Goal: Task Accomplishment & Management: Manage account settings

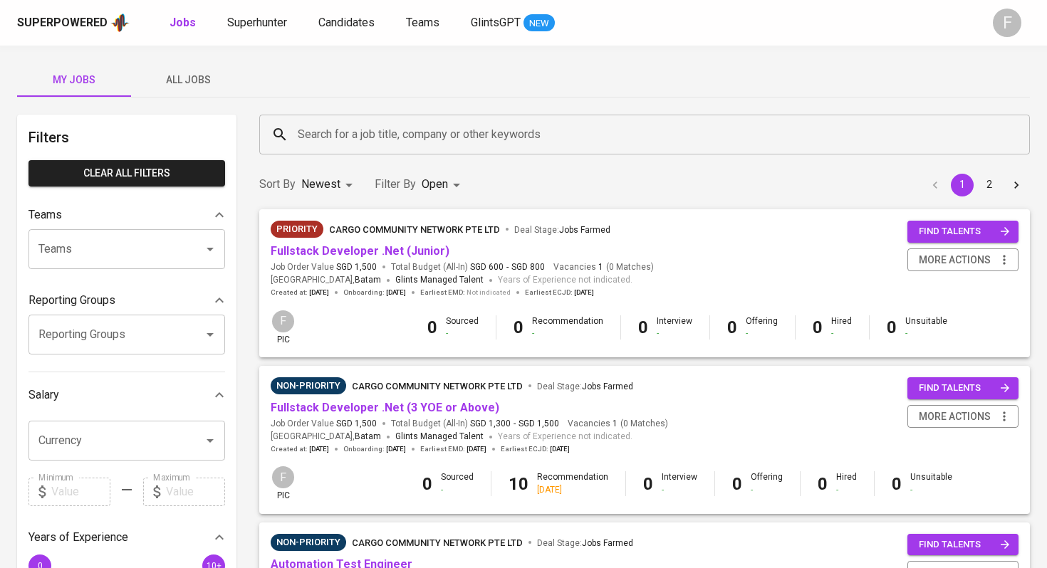
click at [375, 130] on input "Search for a job title, company or other keywords" at bounding box center [648, 134] width 708 height 27
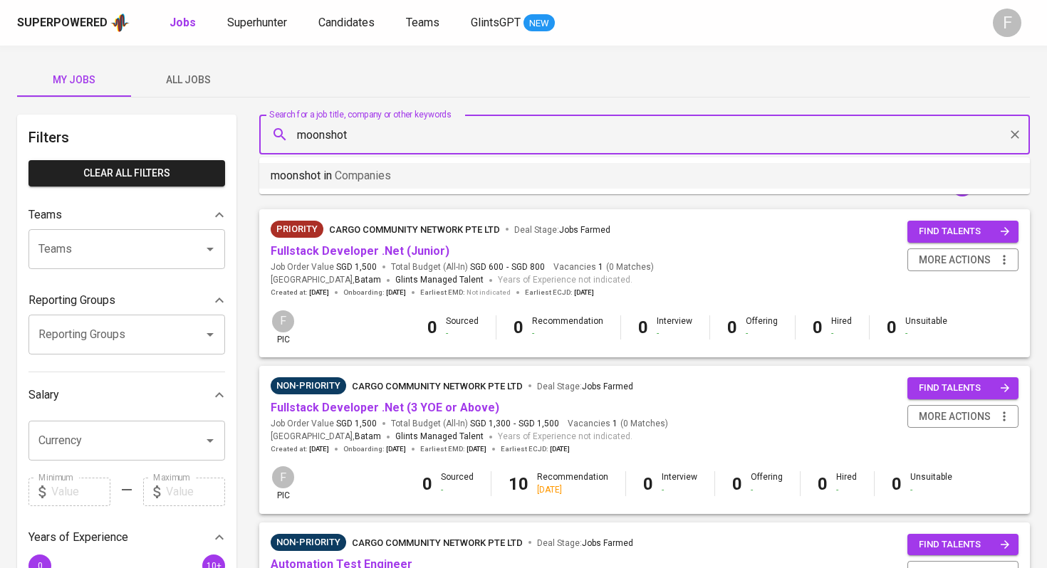
click at [492, 180] on li "moonshot in Companies" at bounding box center [644, 176] width 771 height 26
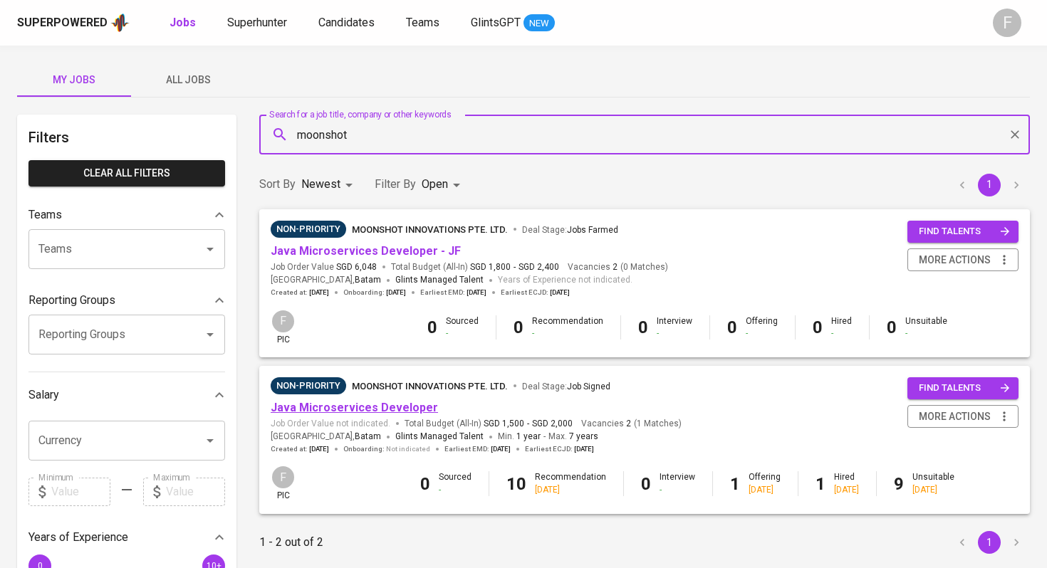
type input "moonshot"
click at [323, 407] on link "Java Microservices Developer" at bounding box center [354, 408] width 167 height 14
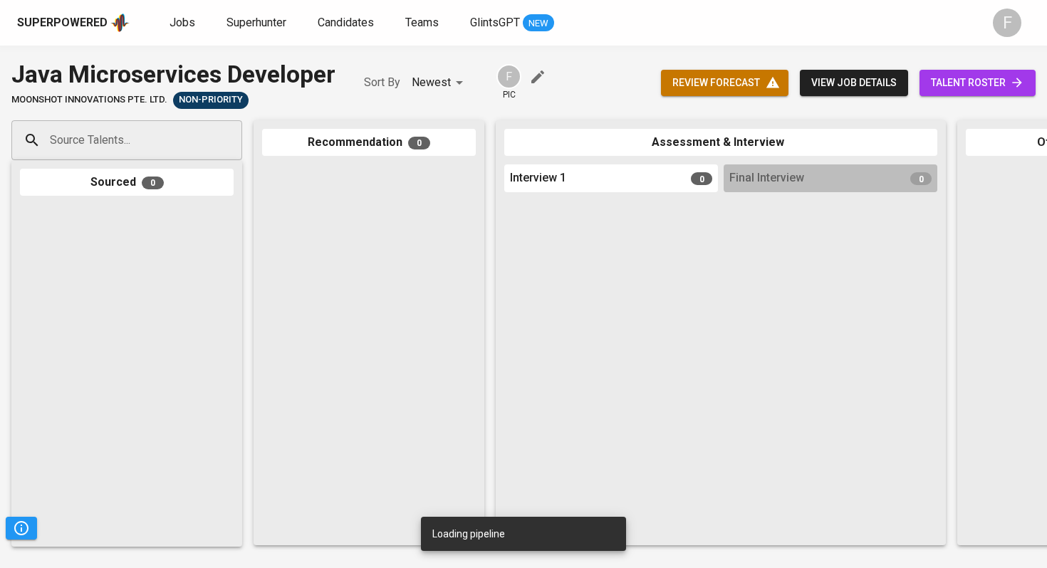
click at [994, 81] on span "talent roster" at bounding box center [977, 83] width 93 height 18
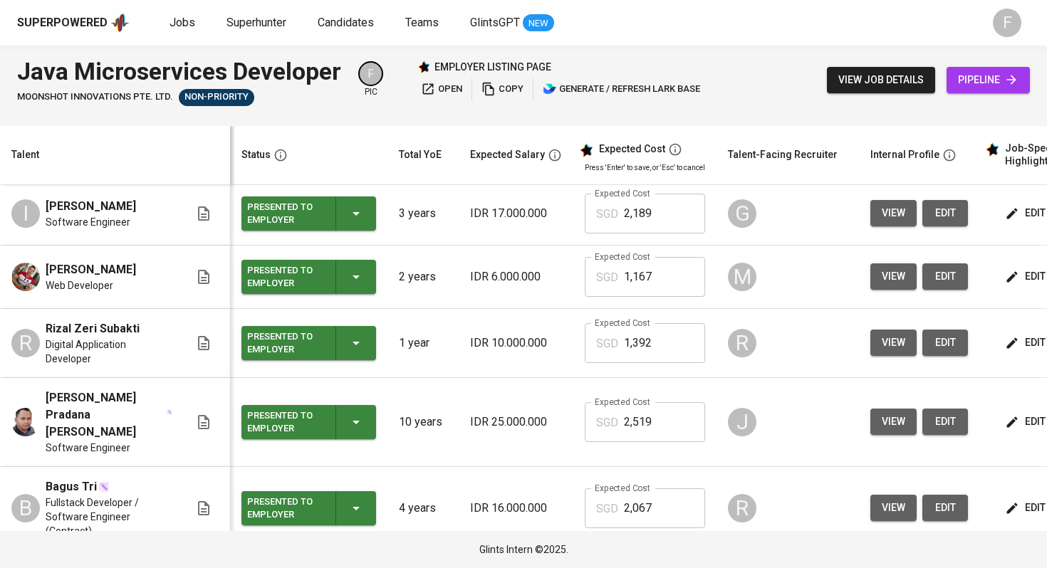
scroll to position [327, 0]
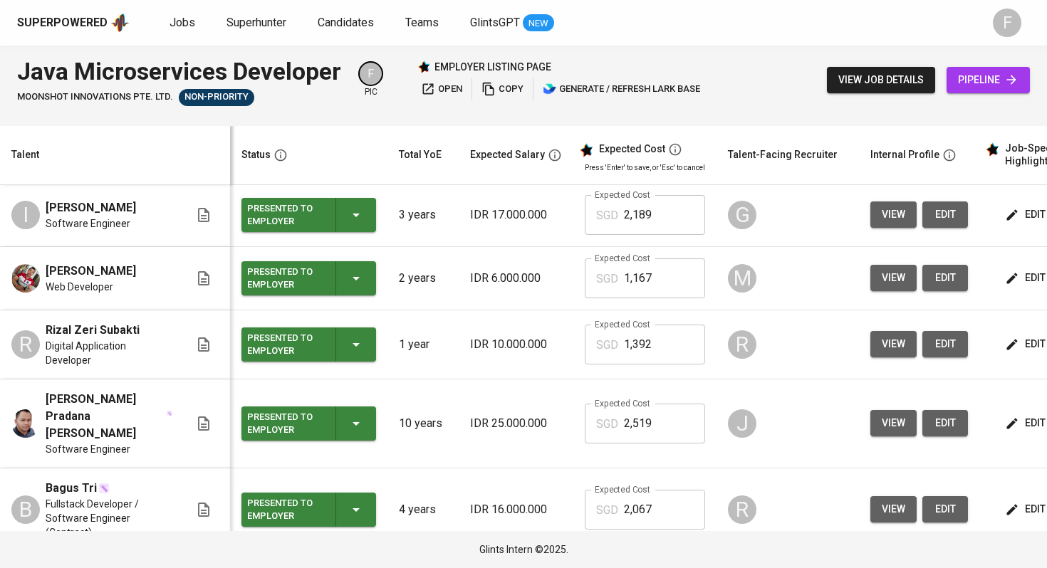
click at [329, 296] on div "Presented to Employer" at bounding box center [308, 278] width 123 height 34
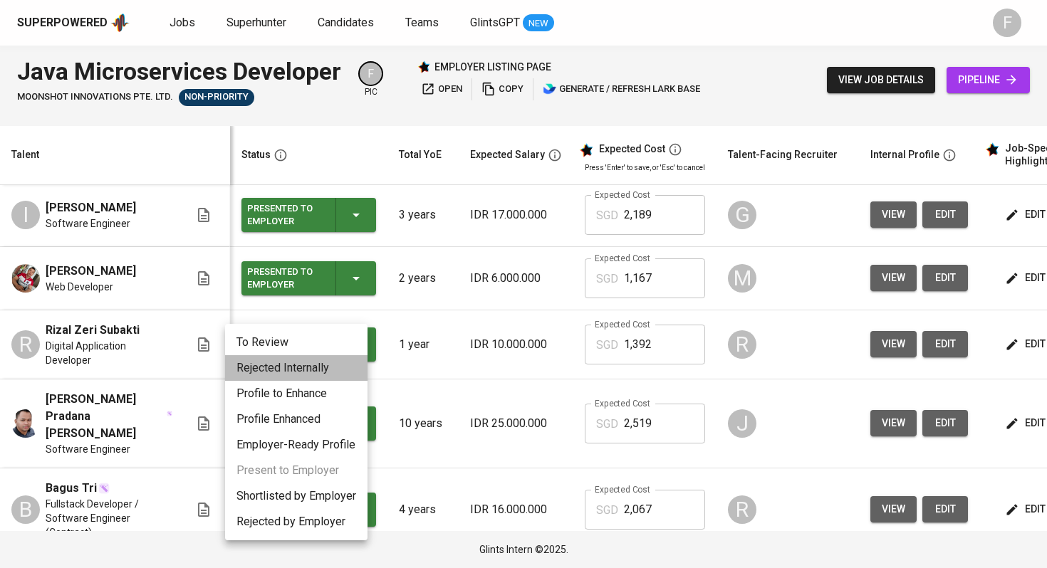
click at [299, 368] on li "Rejected Internally" at bounding box center [296, 368] width 142 height 26
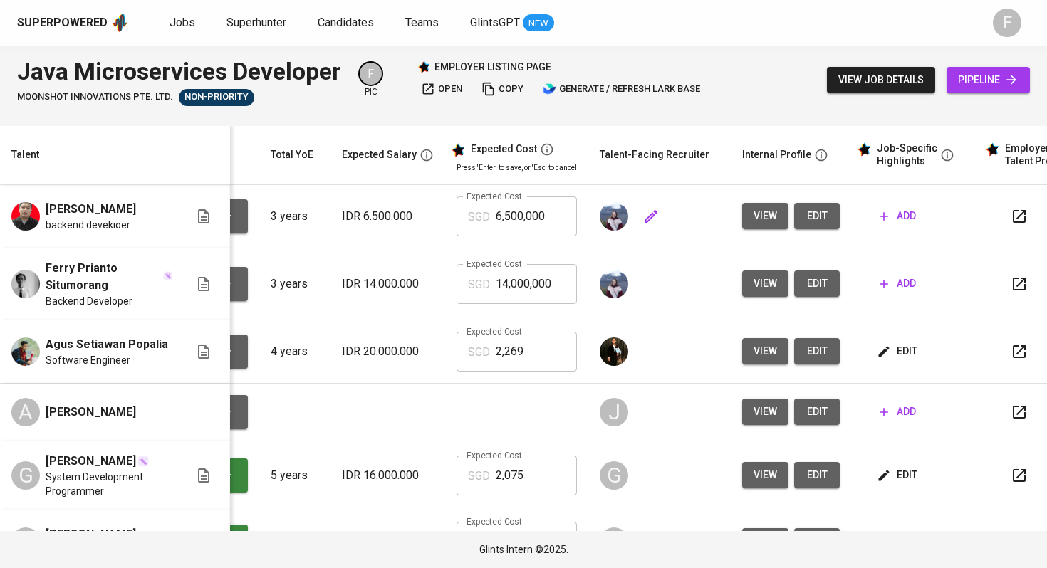
scroll to position [0, 182]
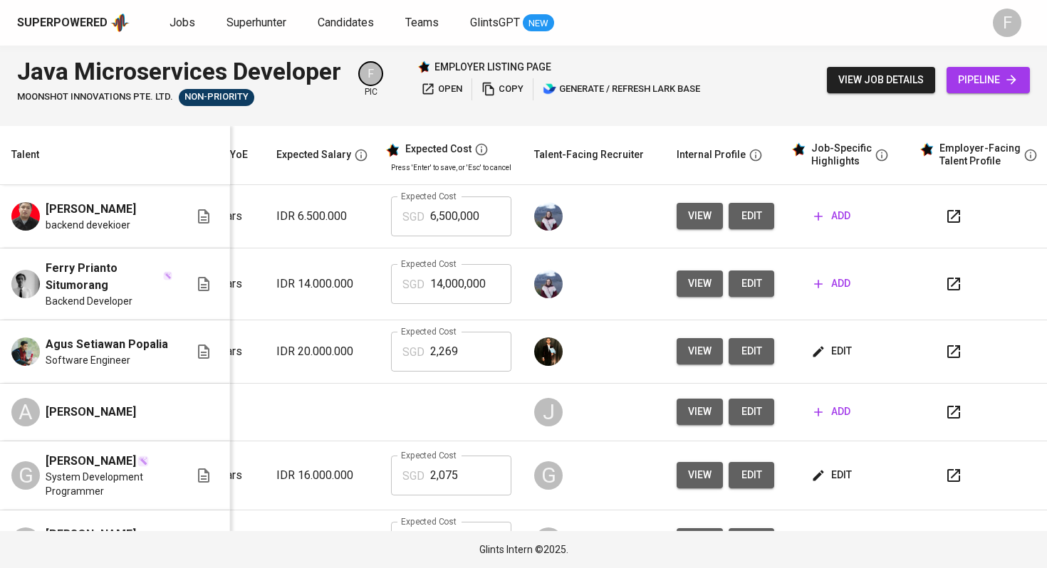
click at [947, 217] on icon "button" at bounding box center [953, 216] width 13 height 13
click at [492, 91] on icon "button" at bounding box center [489, 89] width 14 height 14
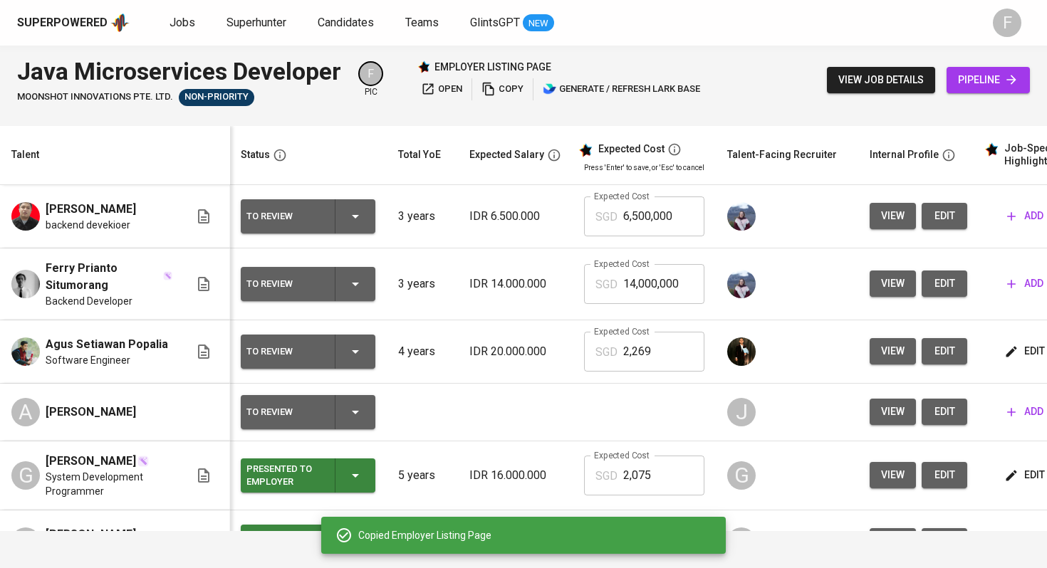
scroll to position [0, 0]
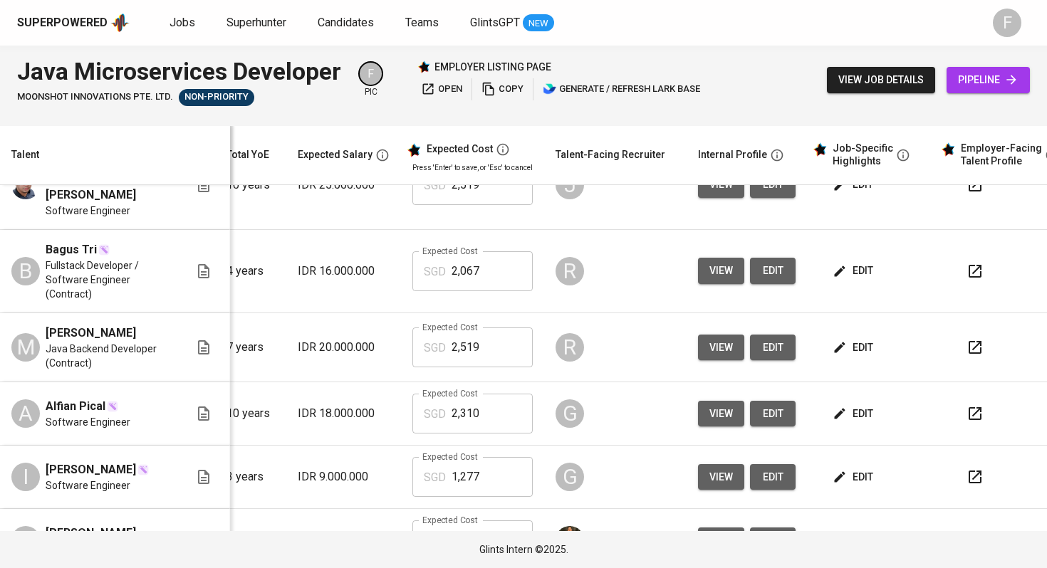
scroll to position [0, 172]
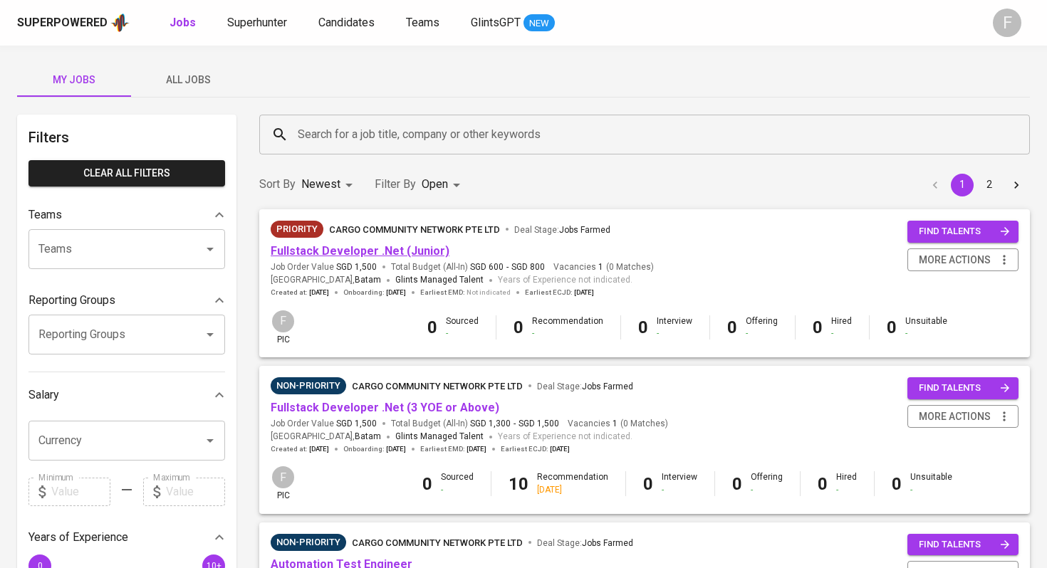
click at [365, 249] on link "Fullstack Developer .Net (Junior)" at bounding box center [360, 251] width 179 height 14
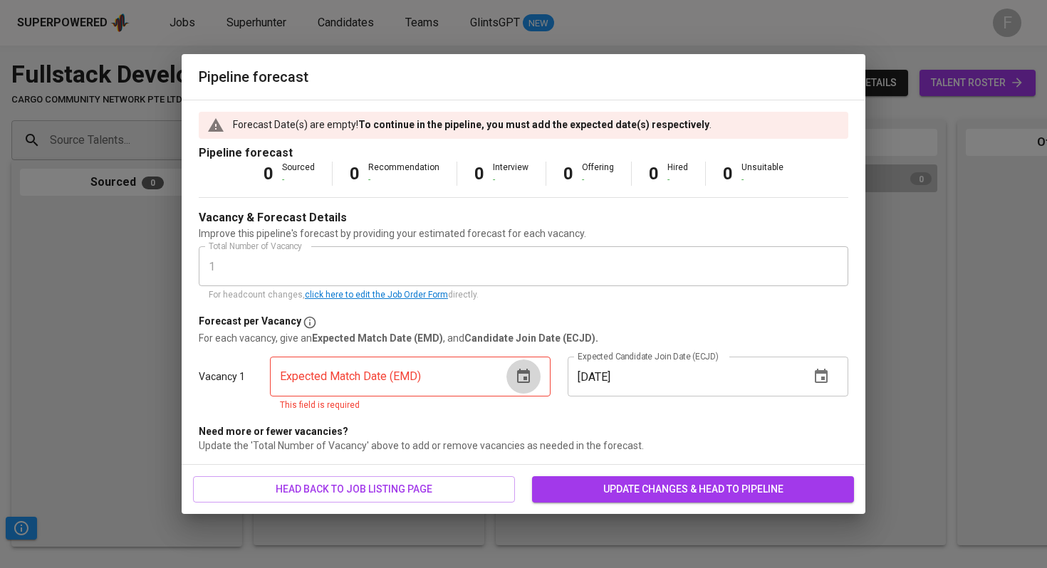
click at [527, 370] on icon "button" at bounding box center [523, 376] width 13 height 14
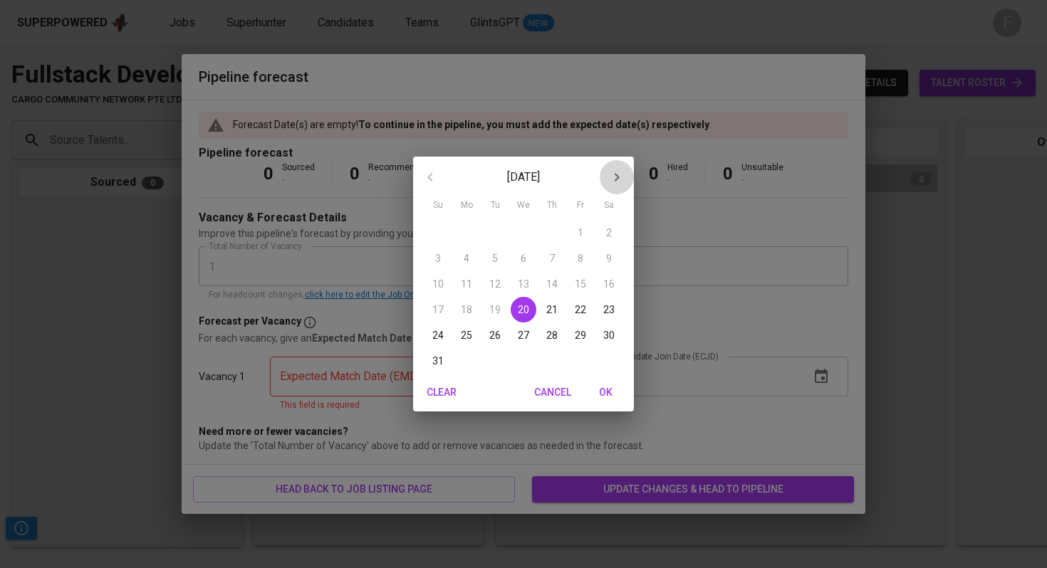
click at [613, 175] on icon "button" at bounding box center [616, 177] width 17 height 17
click at [493, 336] on p "30" at bounding box center [494, 335] width 11 height 14
type input "09/30/2025"
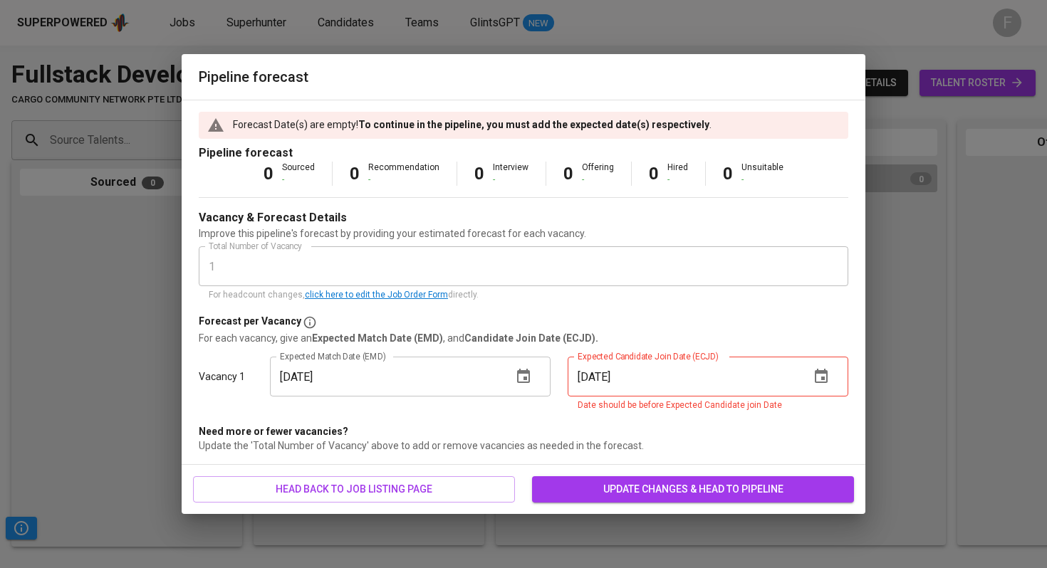
click at [819, 378] on icon "button" at bounding box center [821, 376] width 17 height 17
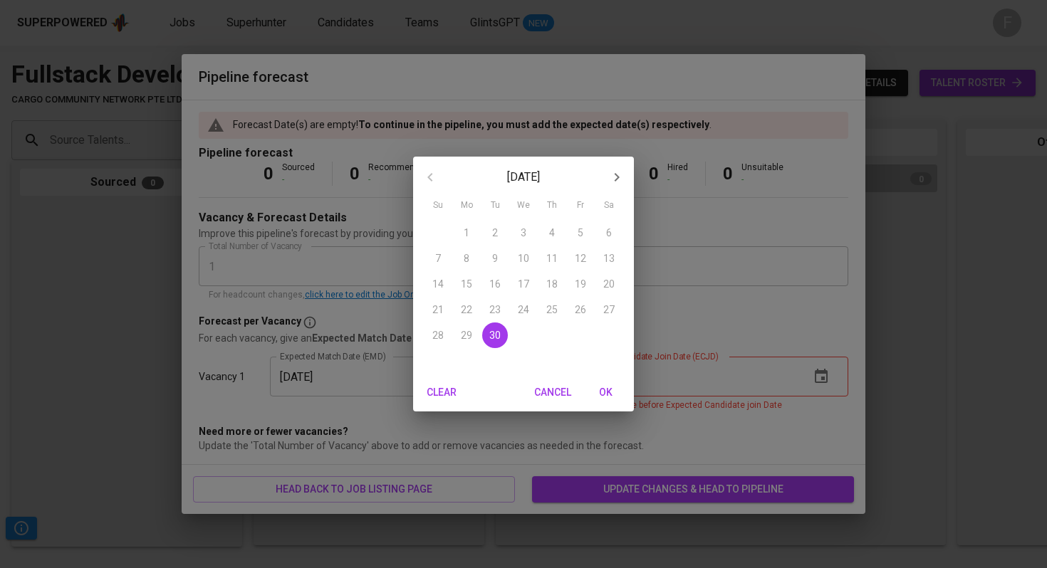
click at [625, 174] on button "button" at bounding box center [617, 177] width 34 height 34
click at [583, 331] on p "31" at bounding box center [580, 335] width 11 height 14
type input "10/31/2025"
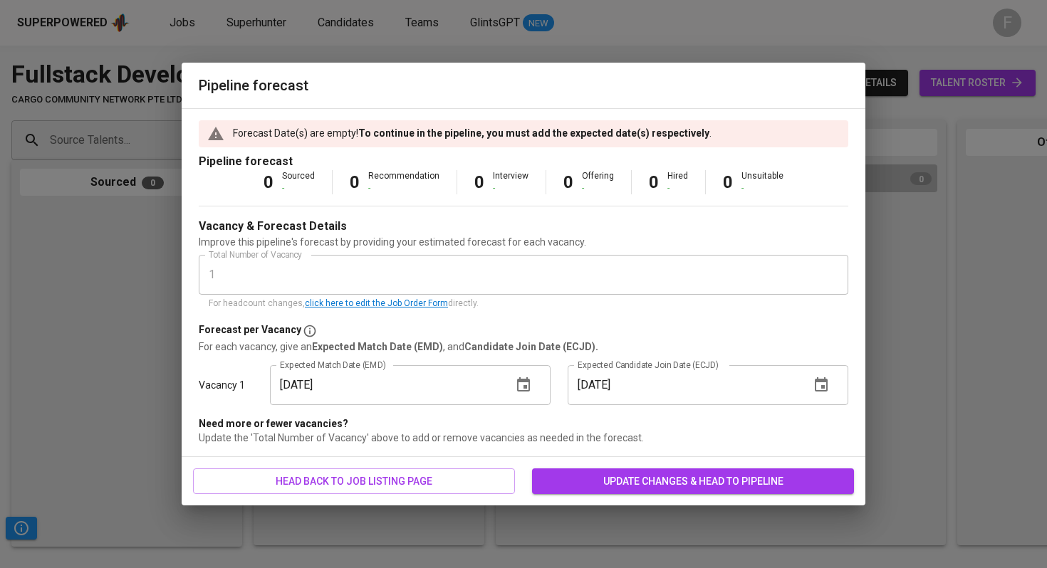
click at [650, 478] on span "update changes & head to pipeline" at bounding box center [693, 482] width 299 height 18
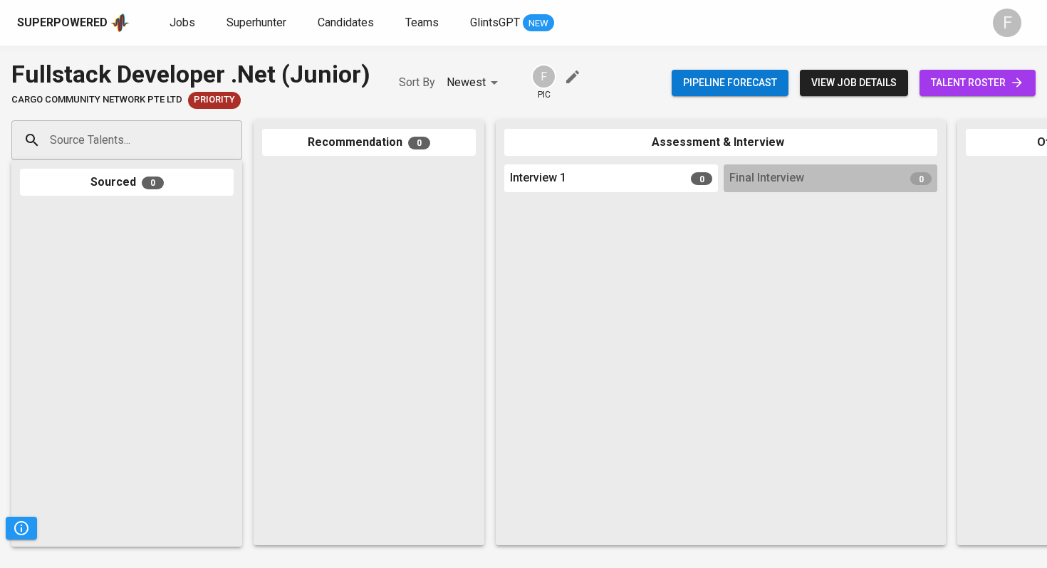
click at [952, 88] on span "talent roster" at bounding box center [977, 83] width 93 height 18
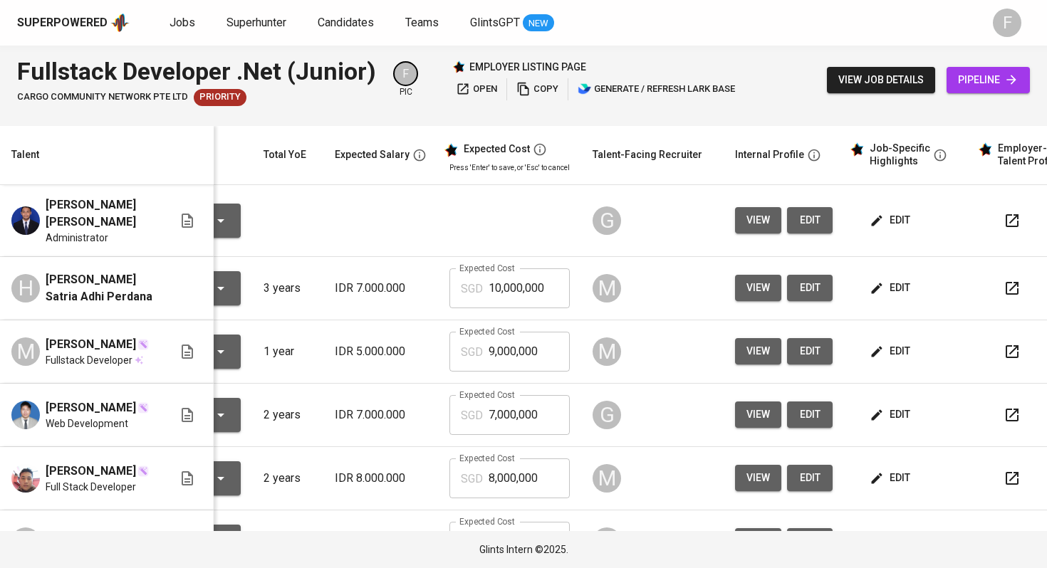
scroll to position [0, 172]
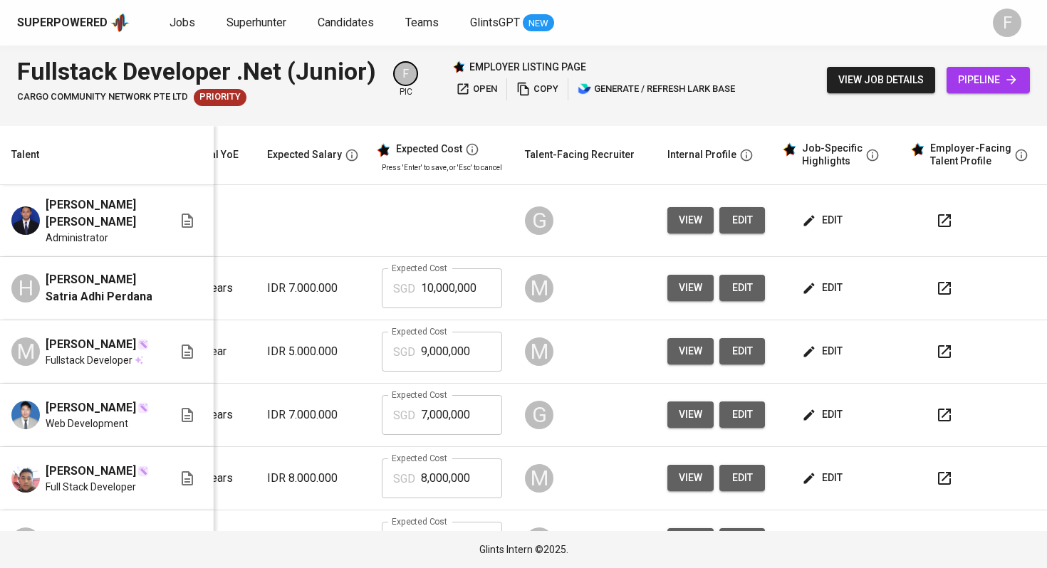
click at [938, 282] on icon "button" at bounding box center [944, 288] width 13 height 13
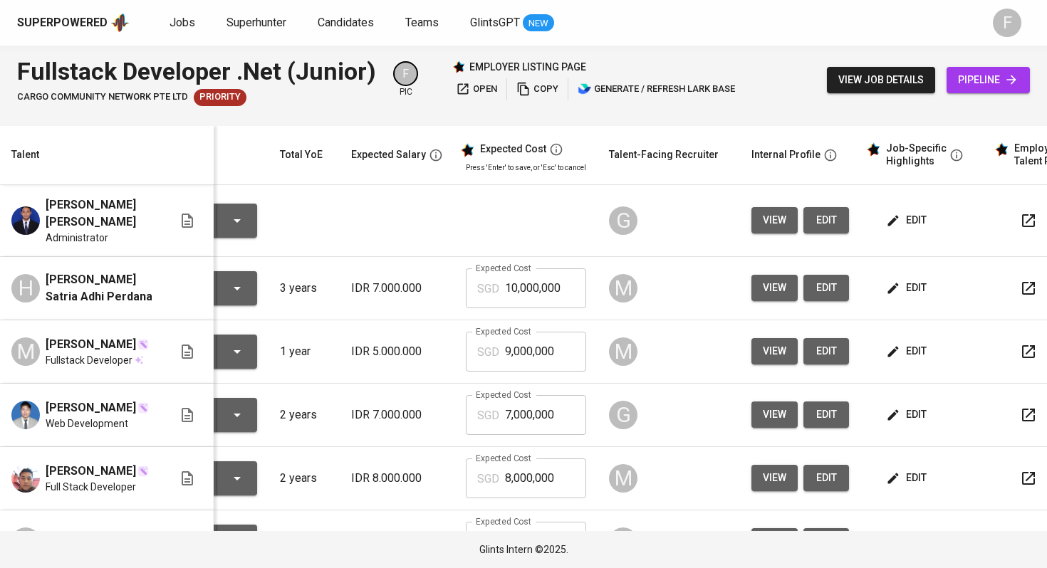
scroll to position [0, 63]
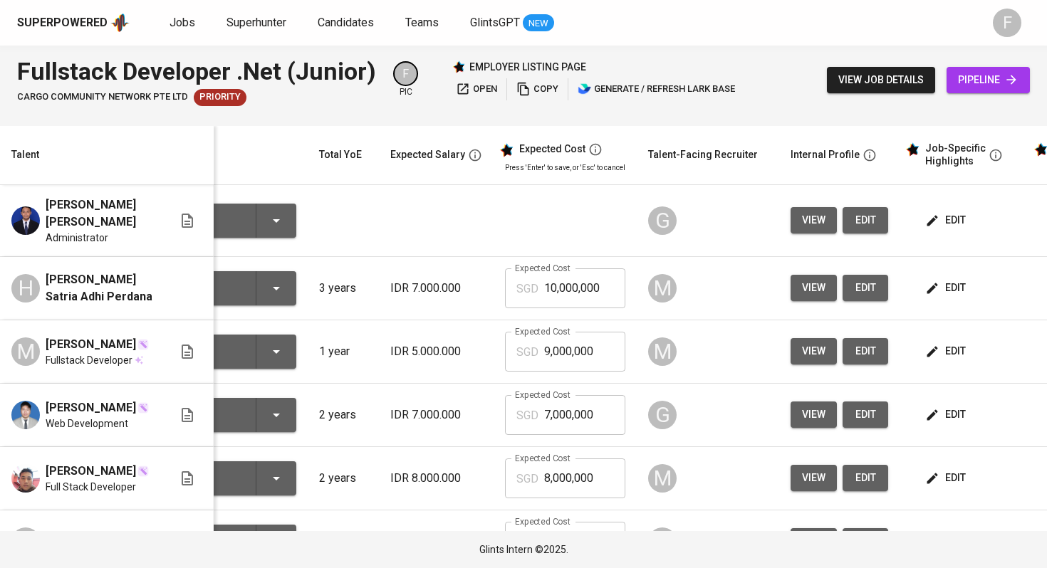
click at [282, 280] on icon "button" at bounding box center [276, 288] width 17 height 17
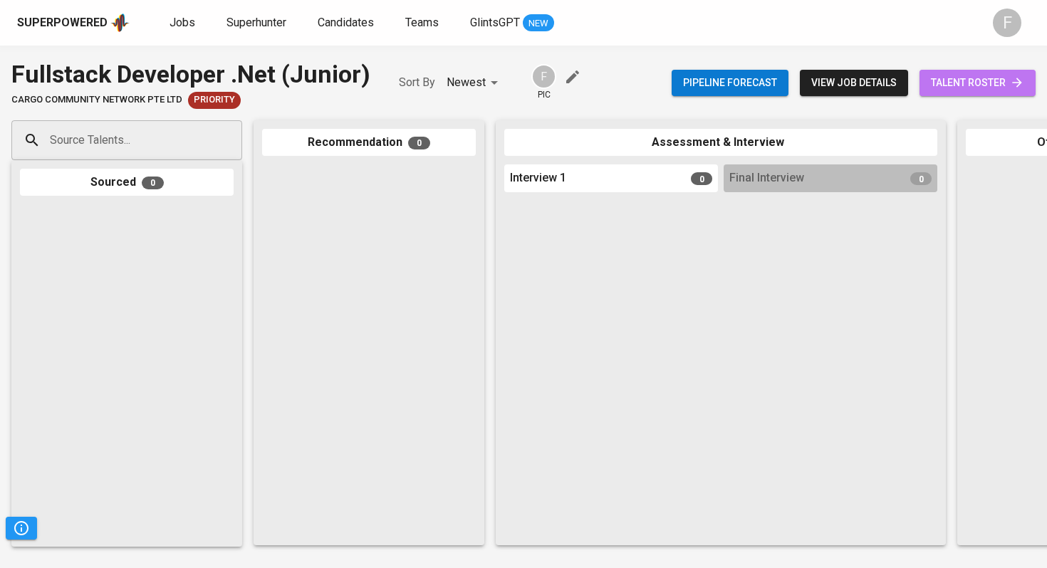
click at [957, 78] on span "talent roster" at bounding box center [977, 83] width 93 height 18
click at [964, 87] on span "talent roster" at bounding box center [977, 83] width 93 height 18
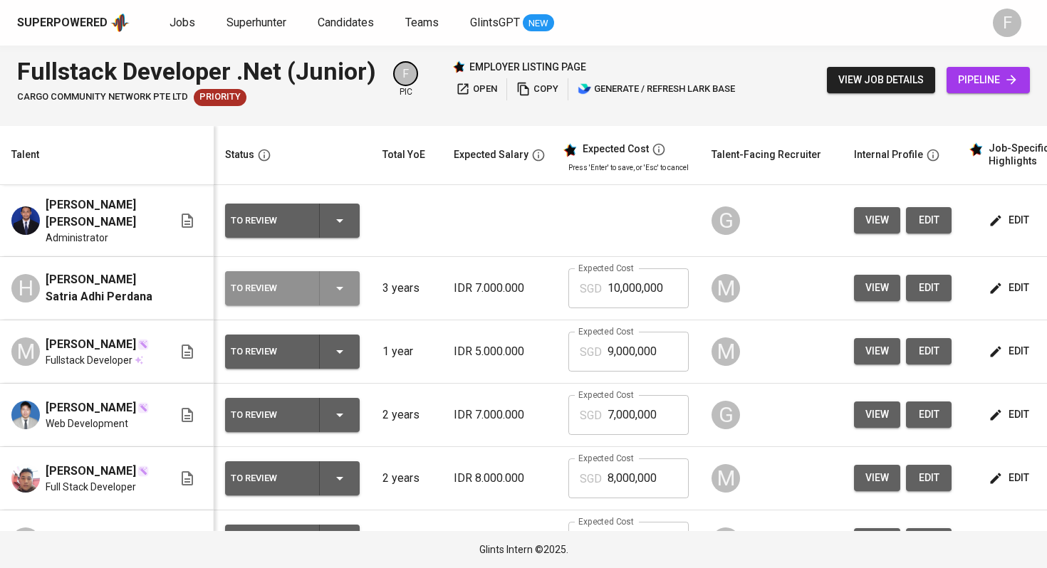
click at [348, 271] on div "To Review" at bounding box center [292, 288] width 123 height 34
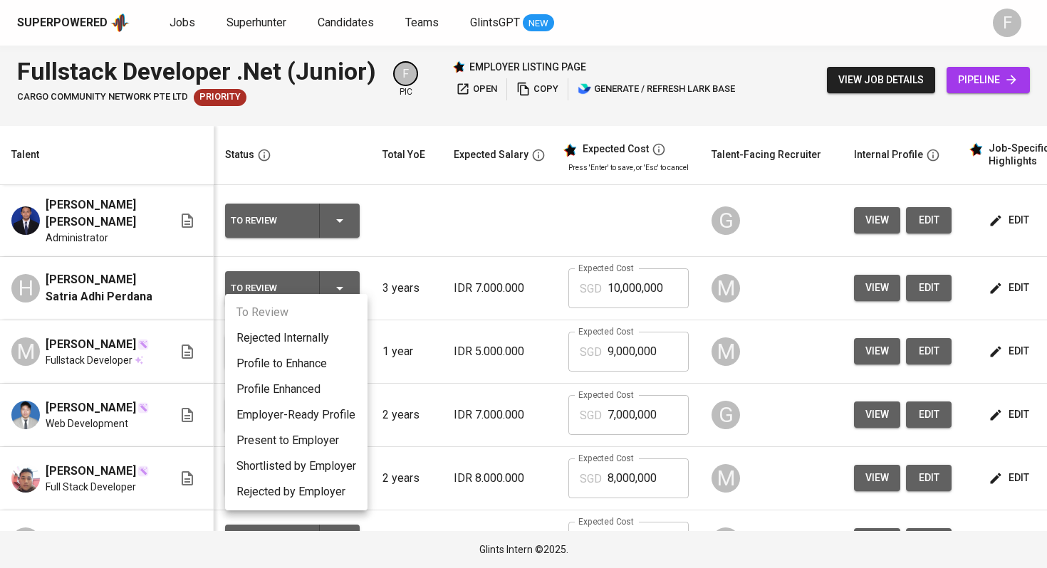
click at [293, 366] on li "Profile to Enhance" at bounding box center [296, 364] width 142 height 26
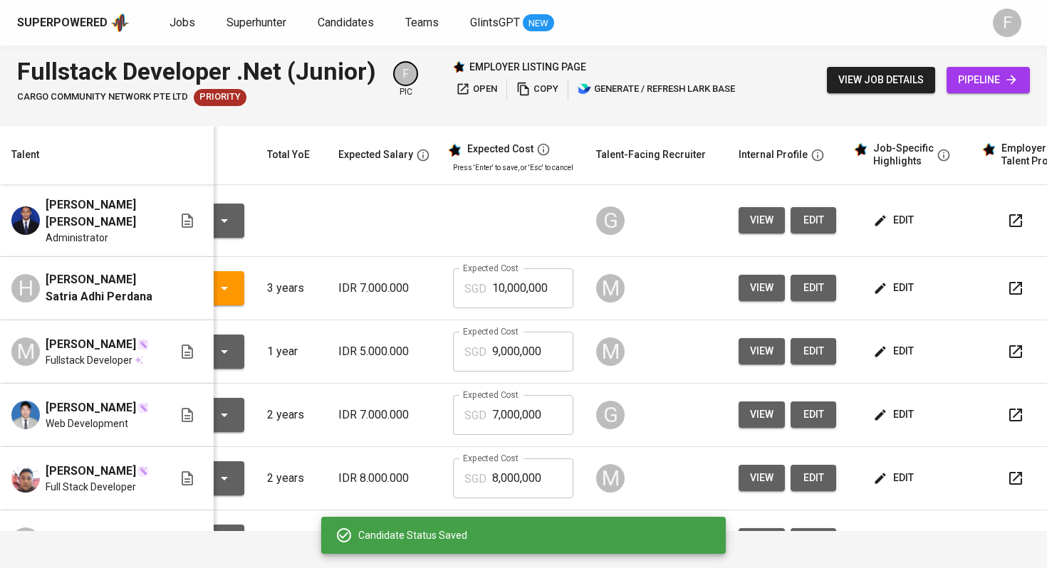
scroll to position [0, 182]
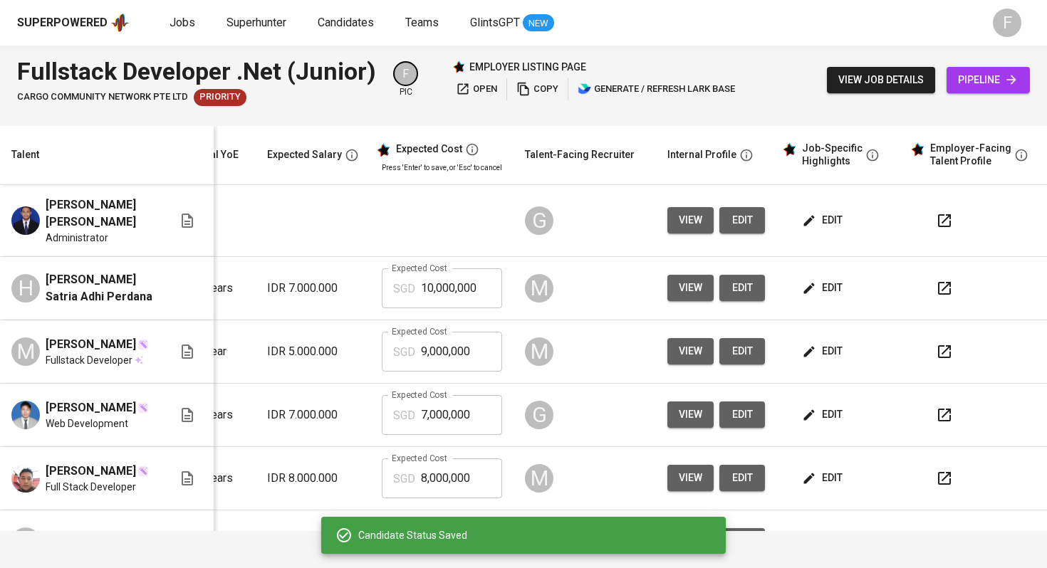
click at [936, 345] on icon "button" at bounding box center [944, 351] width 17 height 17
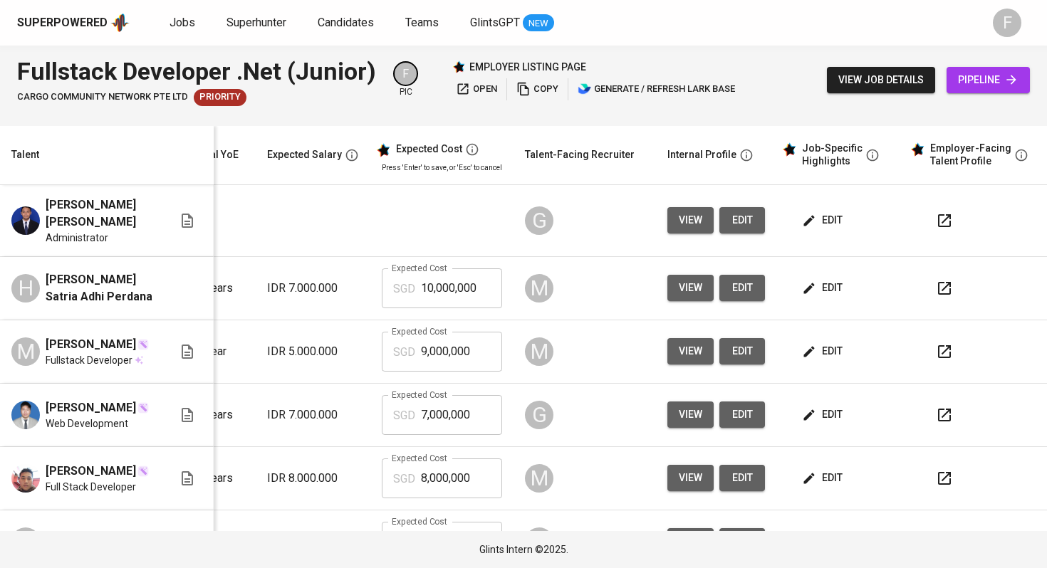
scroll to position [0, 0]
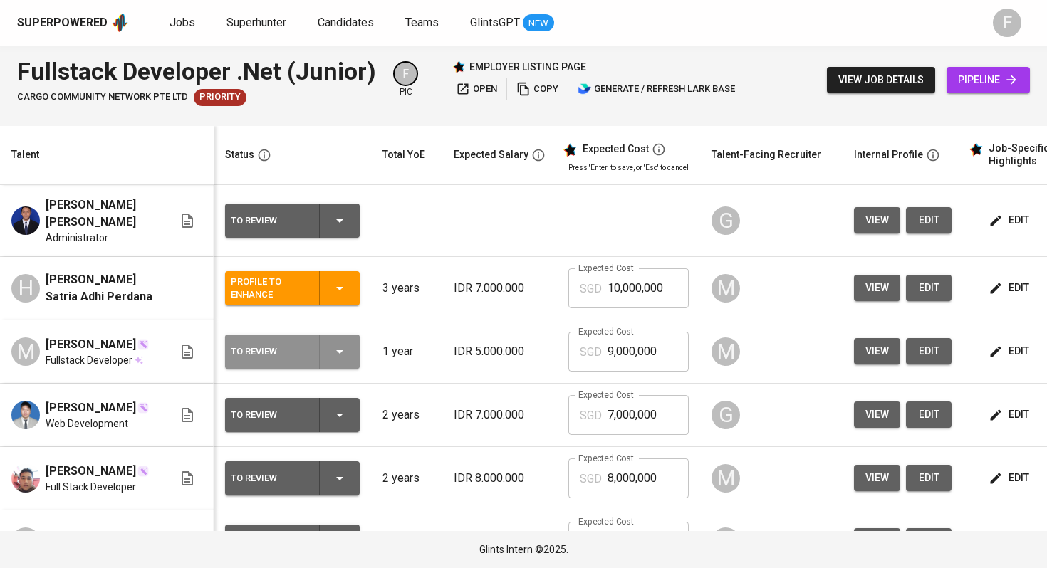
click at [345, 345] on icon "button" at bounding box center [339, 351] width 17 height 17
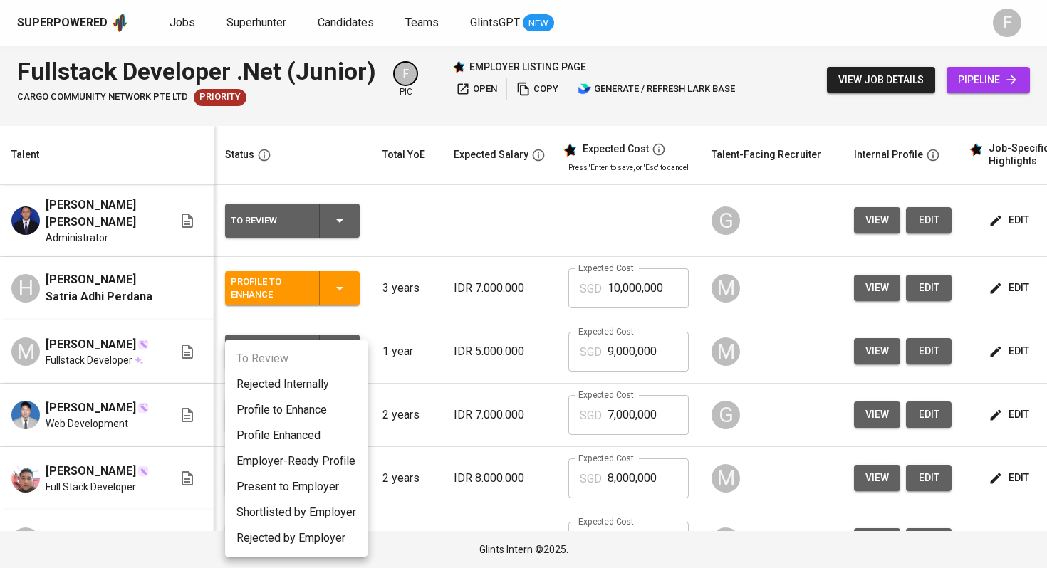
click at [303, 415] on li "Profile to Enhance" at bounding box center [296, 410] width 142 height 26
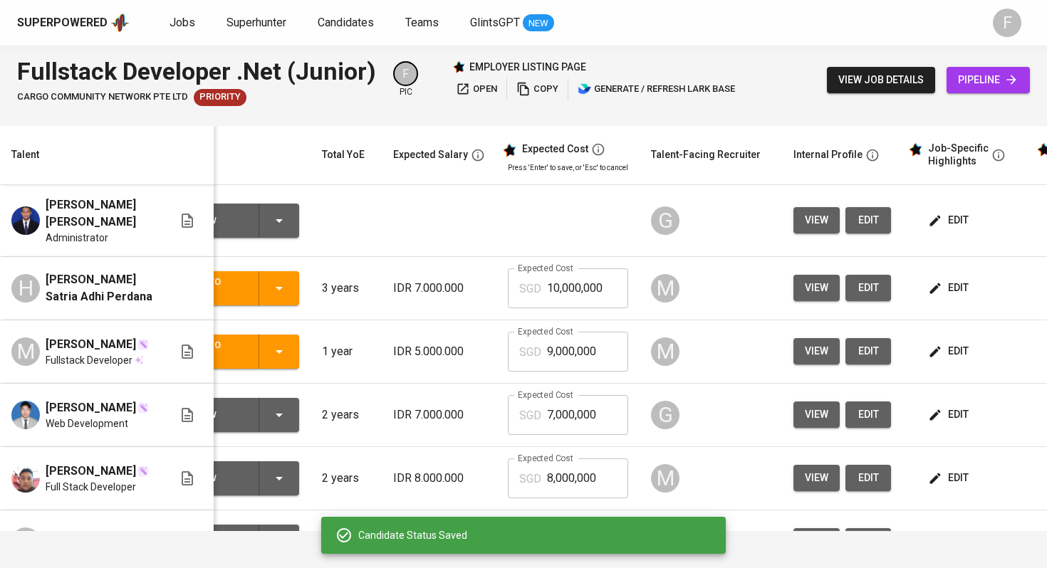
scroll to position [0, 61]
click at [952, 414] on span "edit" at bounding box center [950, 415] width 38 height 18
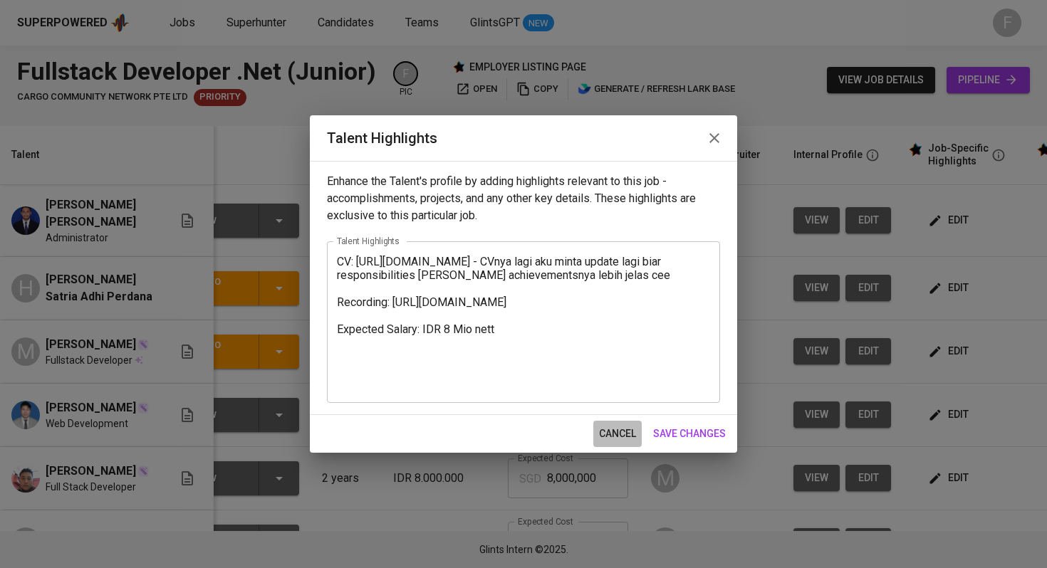
click at [624, 437] on span "cancel" at bounding box center [617, 434] width 37 height 18
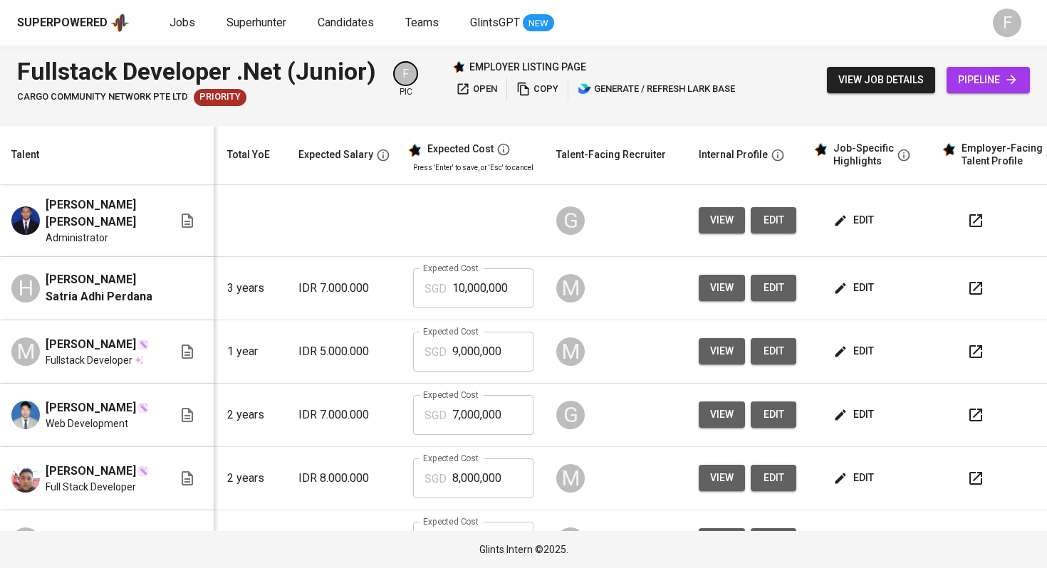
scroll to position [0, 182]
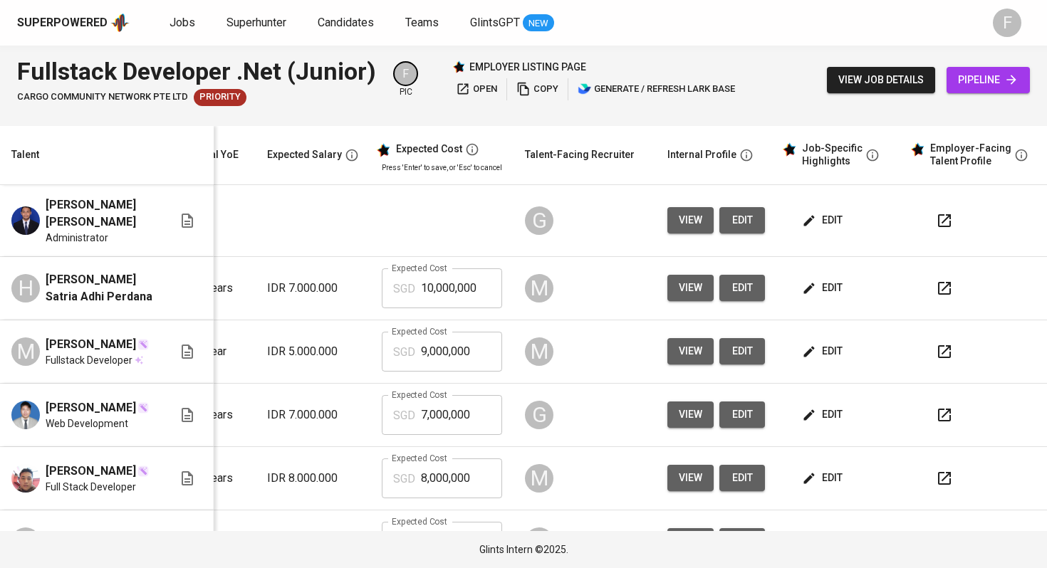
click at [936, 410] on icon "button" at bounding box center [944, 415] width 17 height 17
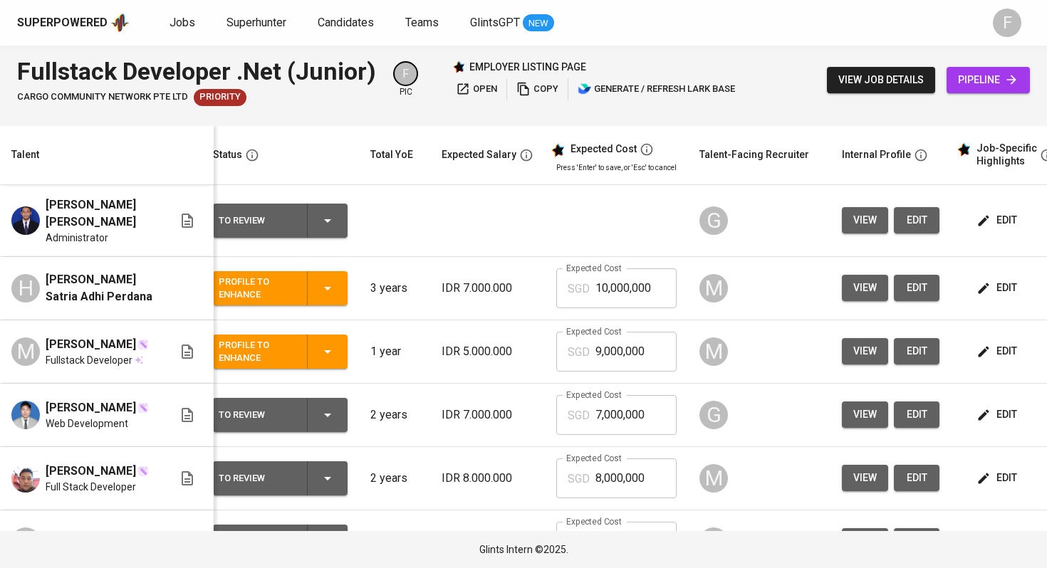
scroll to position [0, 0]
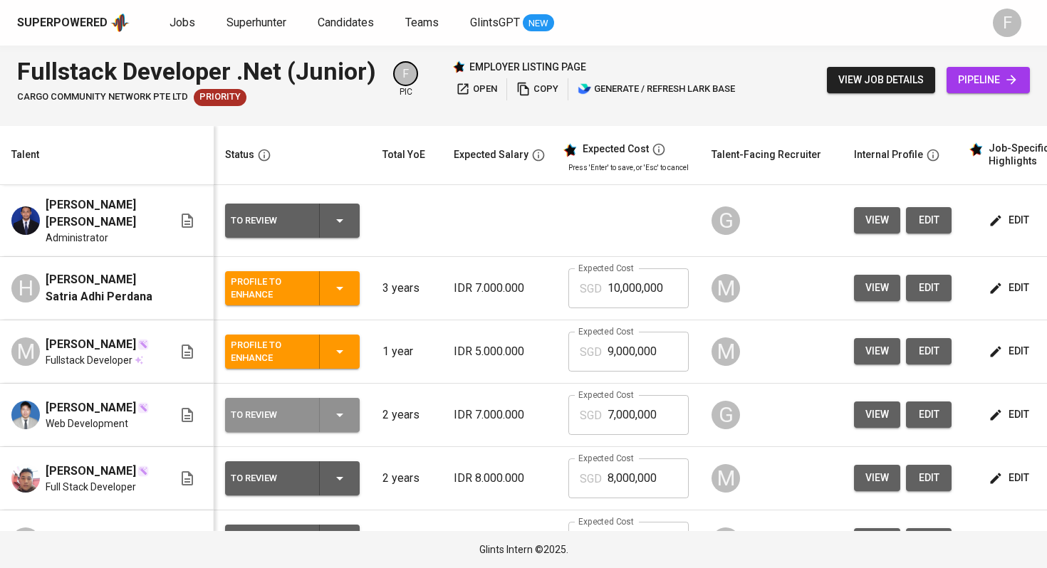
click at [345, 415] on icon "button" at bounding box center [339, 415] width 17 height 17
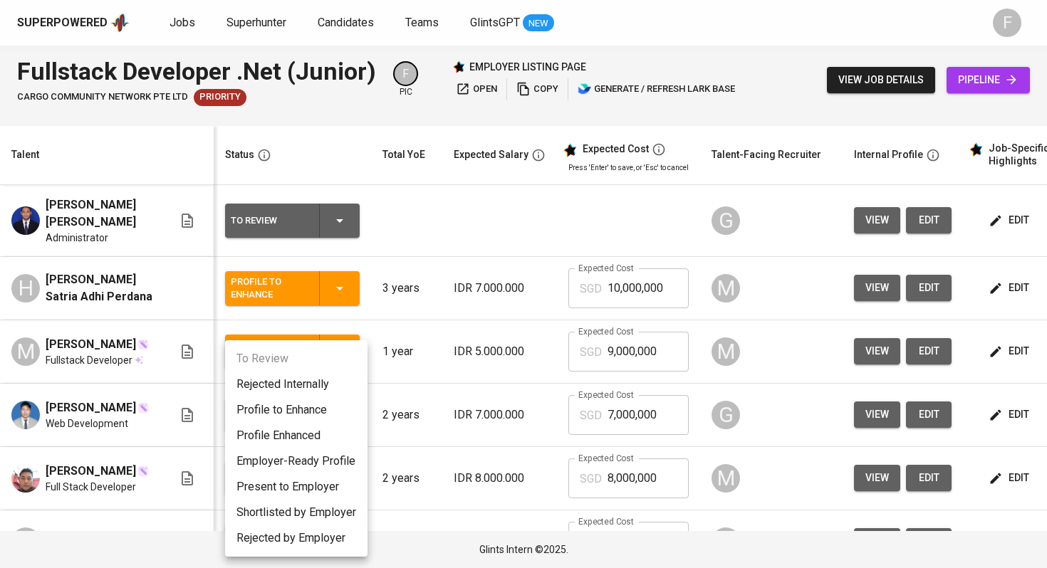
click at [288, 412] on li "Profile to Enhance" at bounding box center [296, 410] width 142 height 26
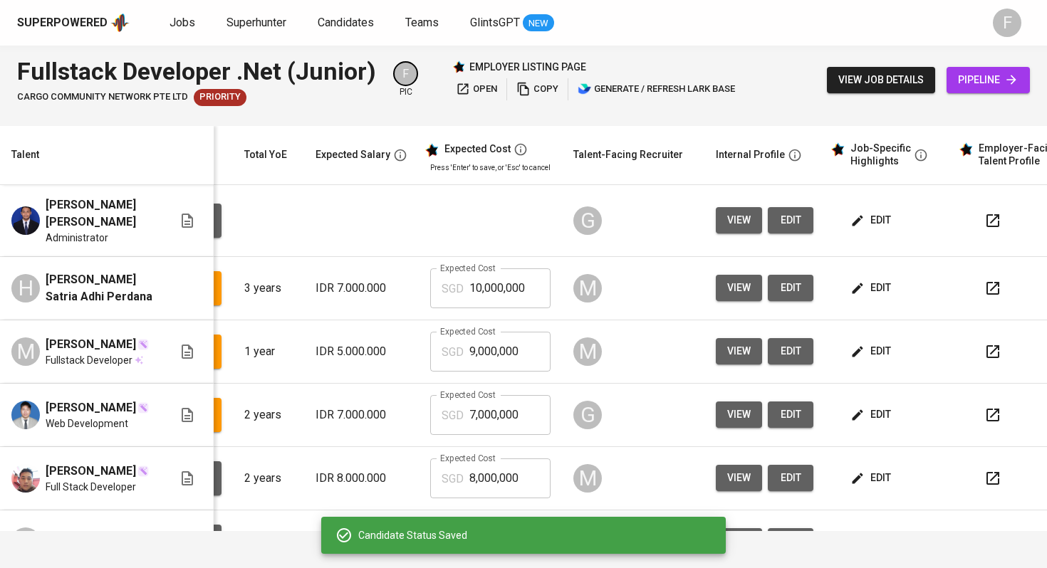
scroll to position [0, 182]
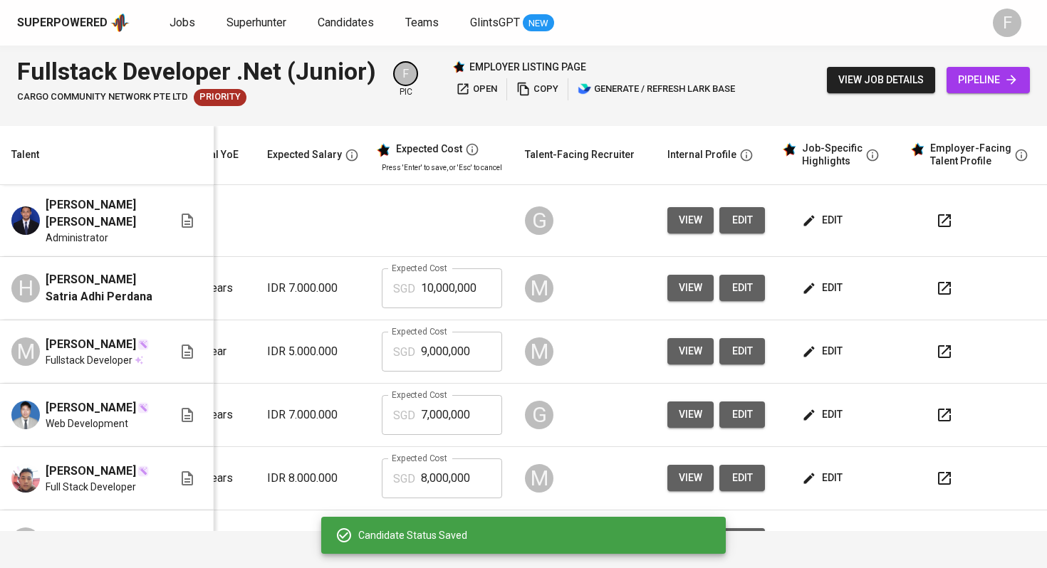
click at [927, 472] on button "button" at bounding box center [944, 479] width 34 height 34
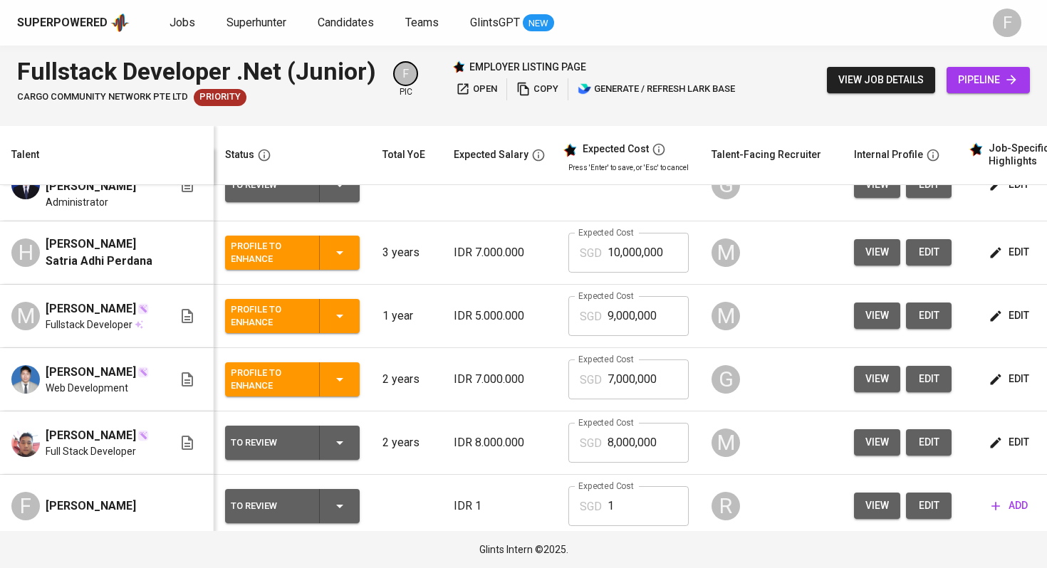
scroll to position [63, 0]
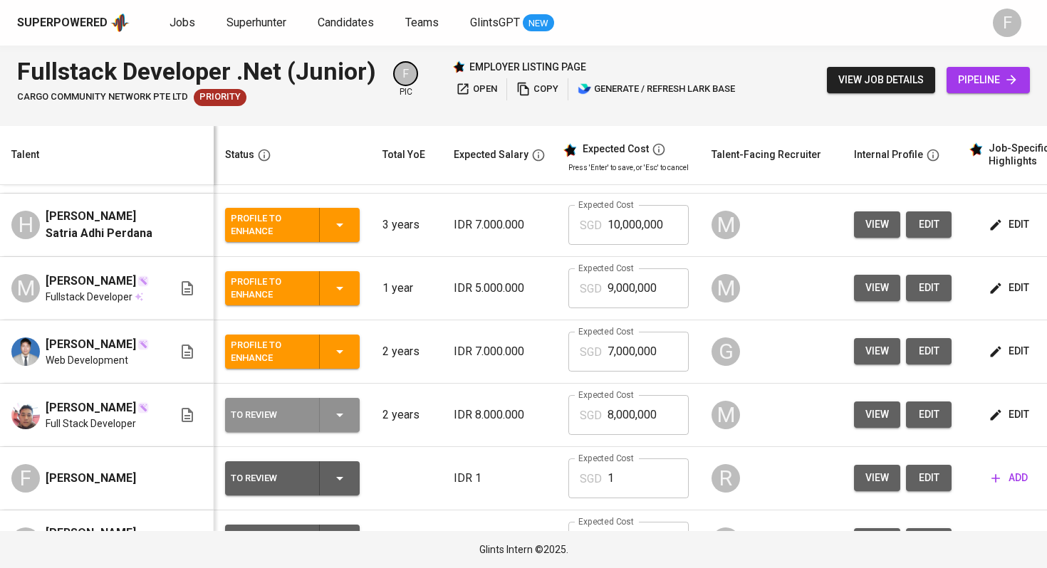
click at [345, 426] on div "To Review" at bounding box center [292, 415] width 123 height 34
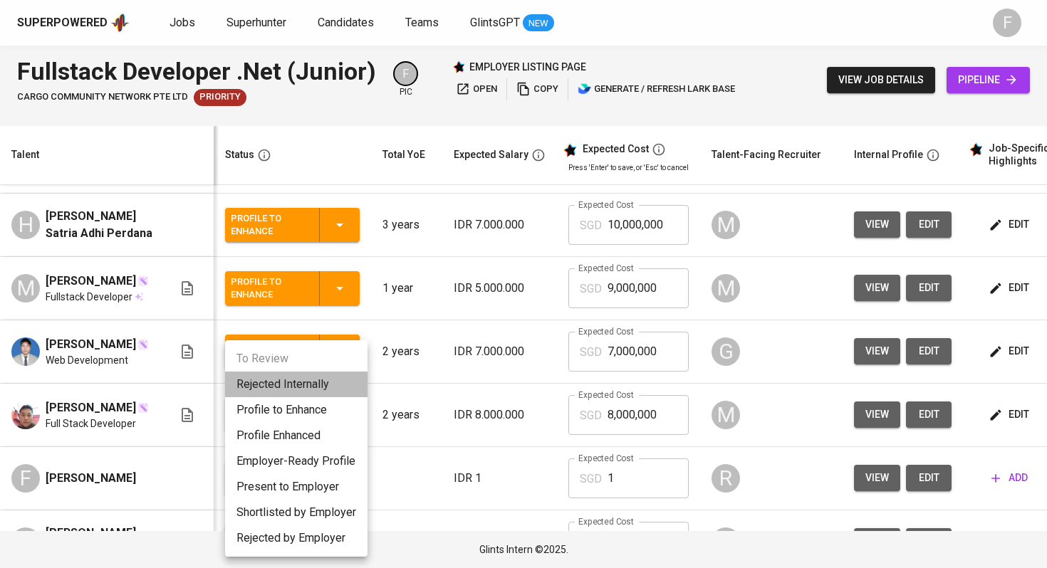
click at [316, 385] on li "Rejected Internally" at bounding box center [296, 385] width 142 height 26
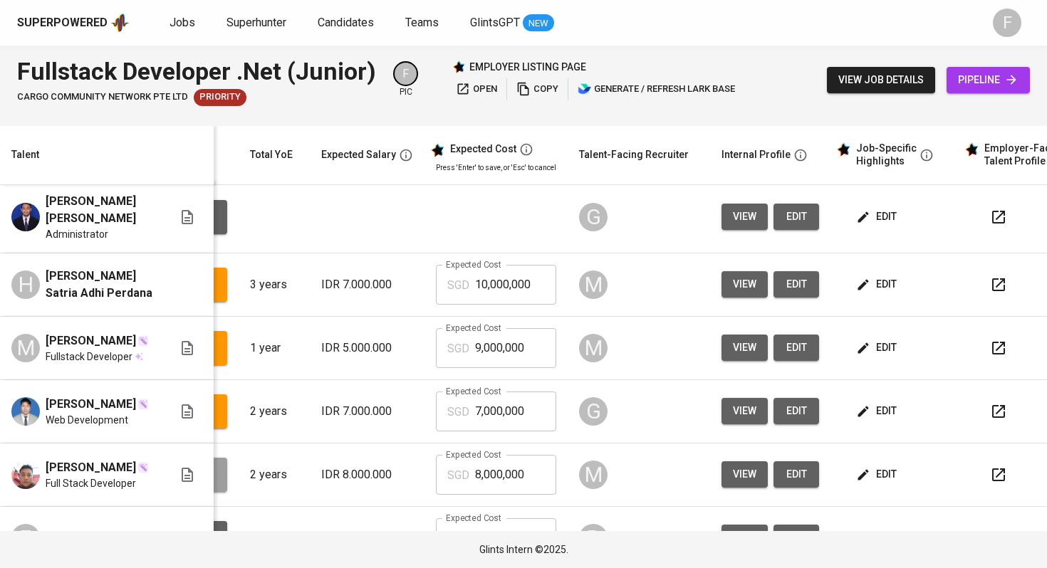
scroll to position [0, 182]
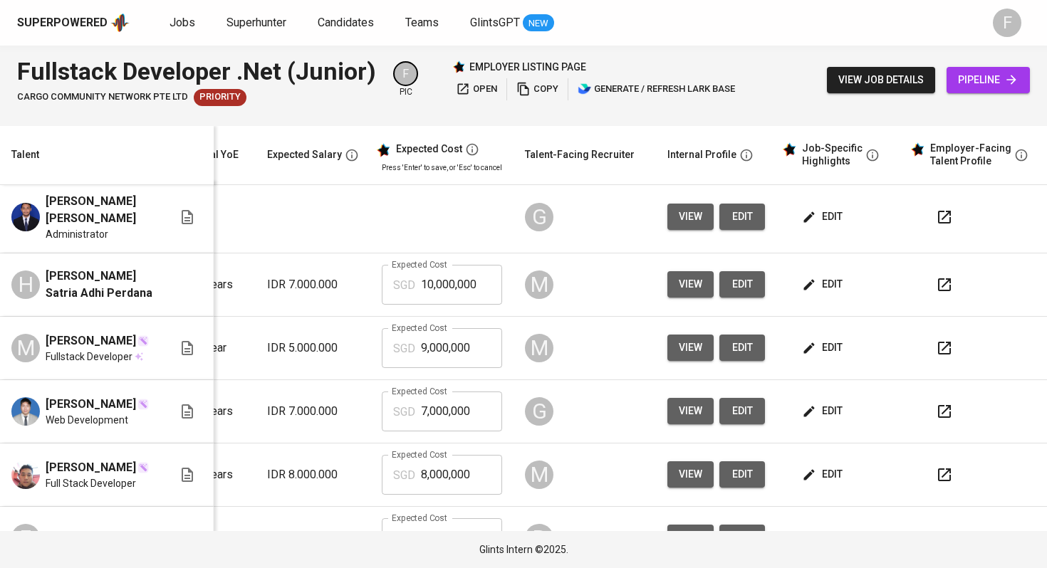
click at [938, 279] on icon "button" at bounding box center [944, 285] width 13 height 13
click at [936, 346] on icon "button" at bounding box center [944, 348] width 17 height 17
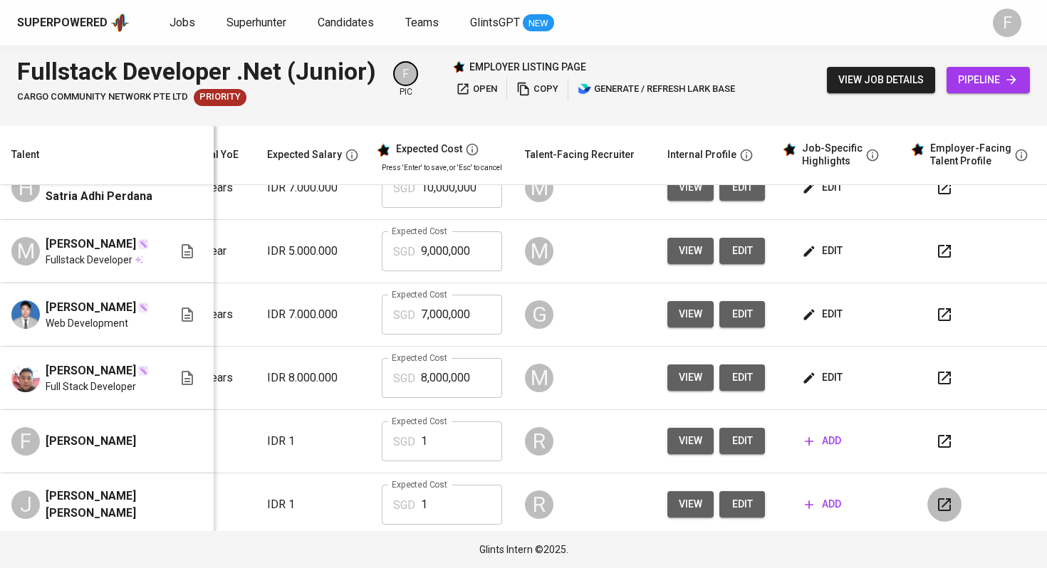
click at [937, 502] on icon "button" at bounding box center [944, 504] width 17 height 17
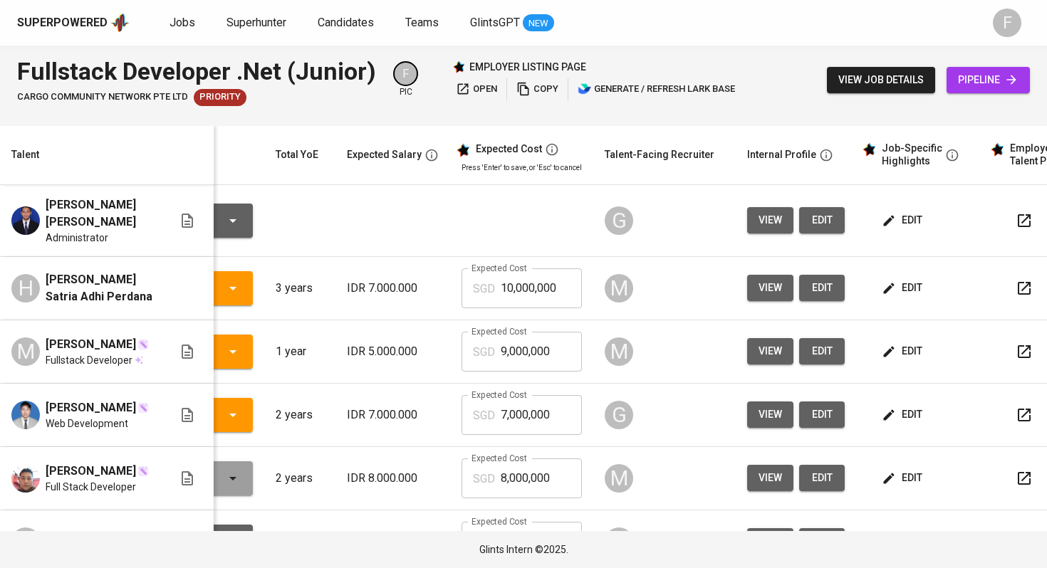
scroll to position [0, 125]
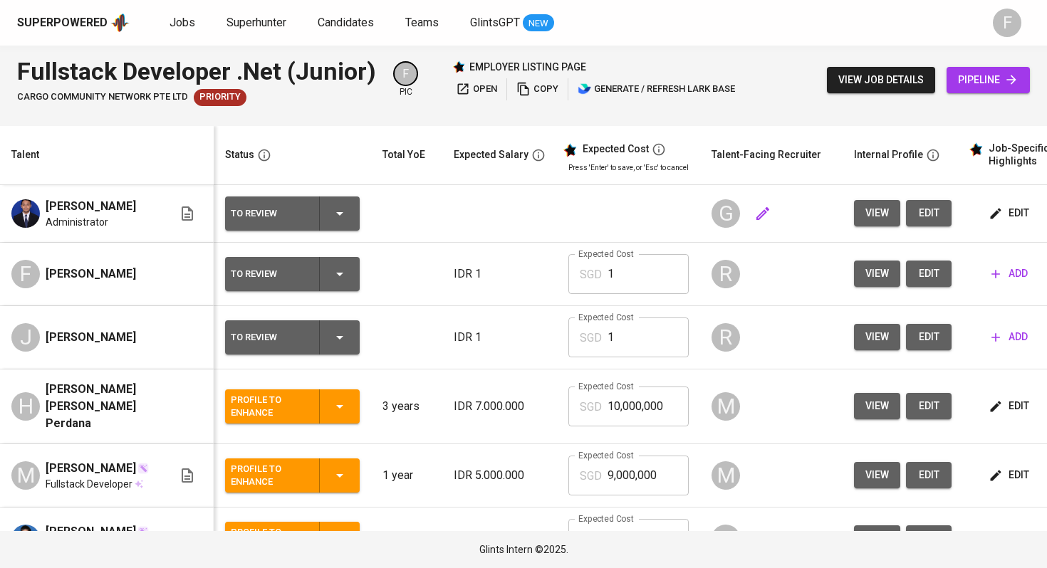
scroll to position [0, 172]
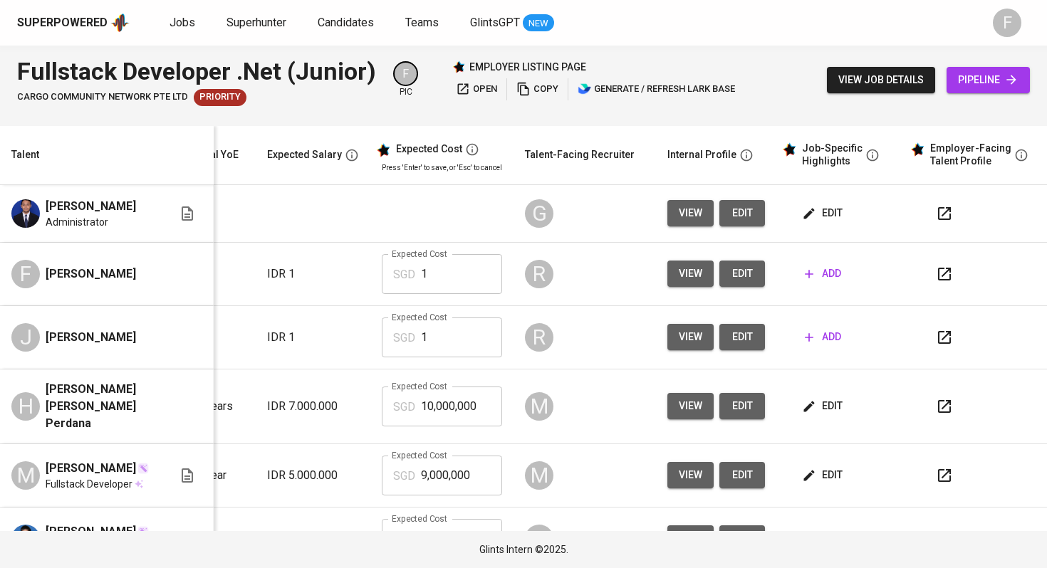
click at [936, 221] on icon "button" at bounding box center [944, 213] width 17 height 17
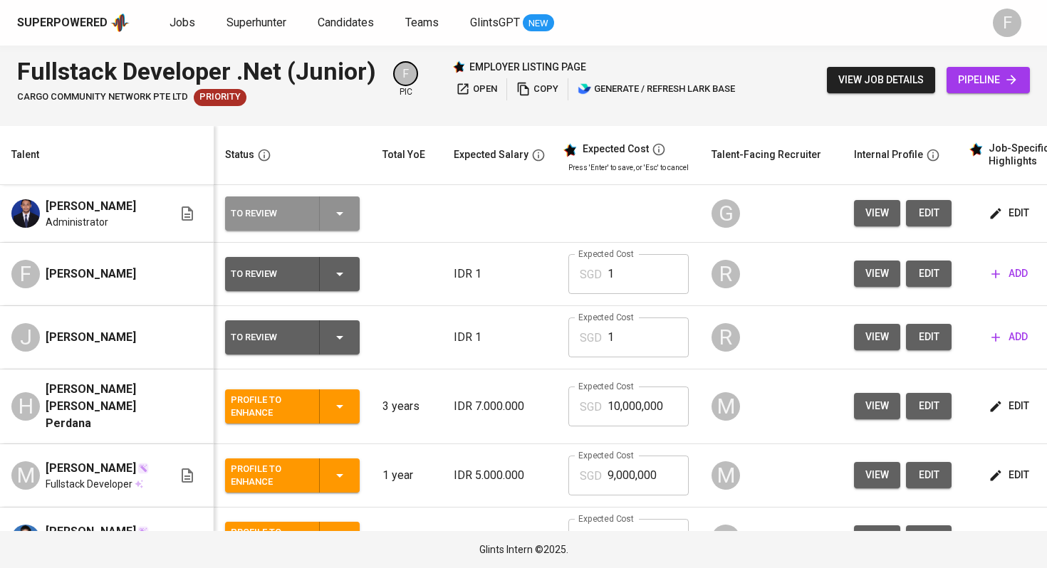
click at [340, 207] on icon "button" at bounding box center [339, 213] width 17 height 17
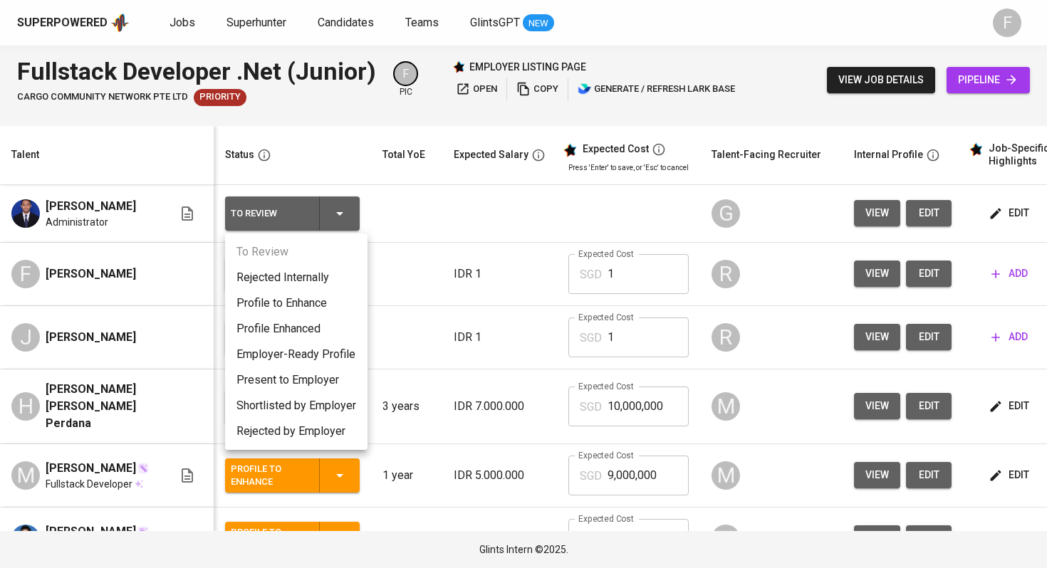
click at [303, 276] on li "Rejected Internally" at bounding box center [296, 278] width 142 height 26
